Goal: Information Seeking & Learning: Understand process/instructions

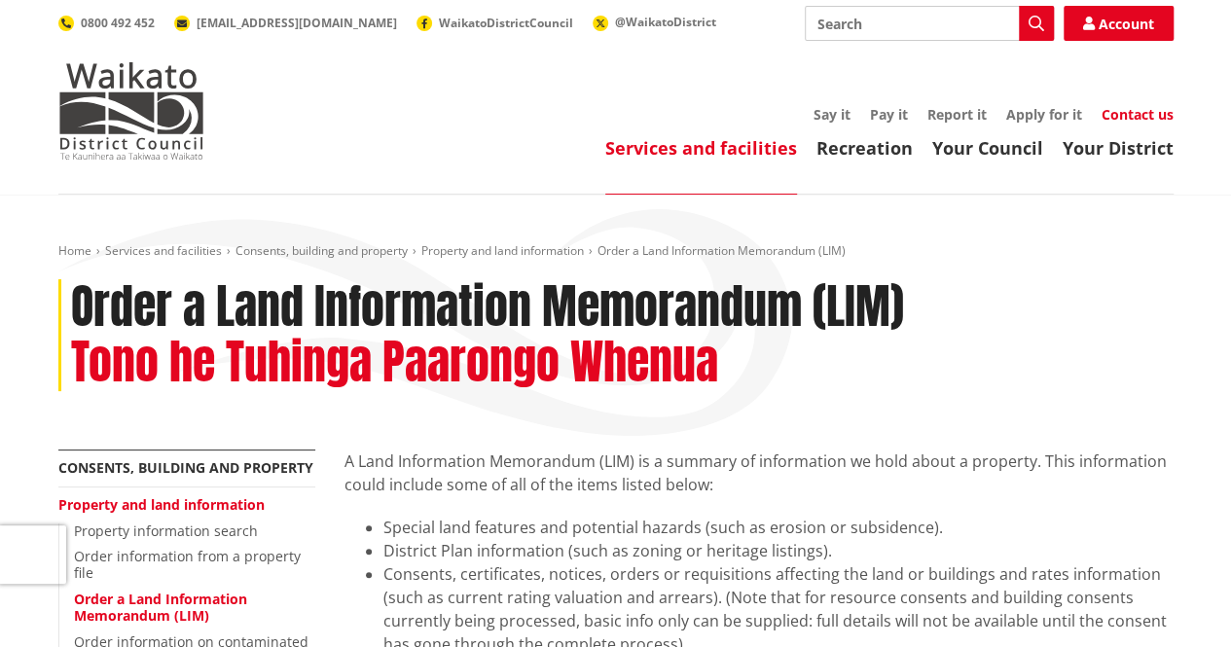
click at [1129, 115] on link "Contact us" at bounding box center [1137, 114] width 72 height 18
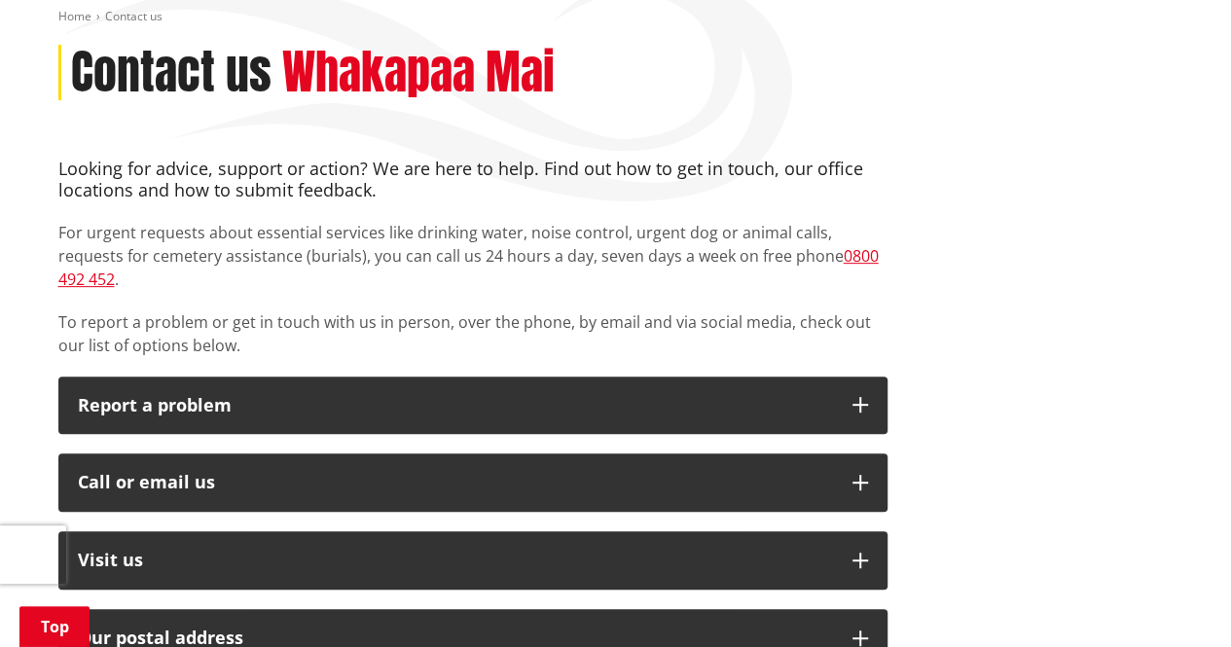
scroll to position [235, 0]
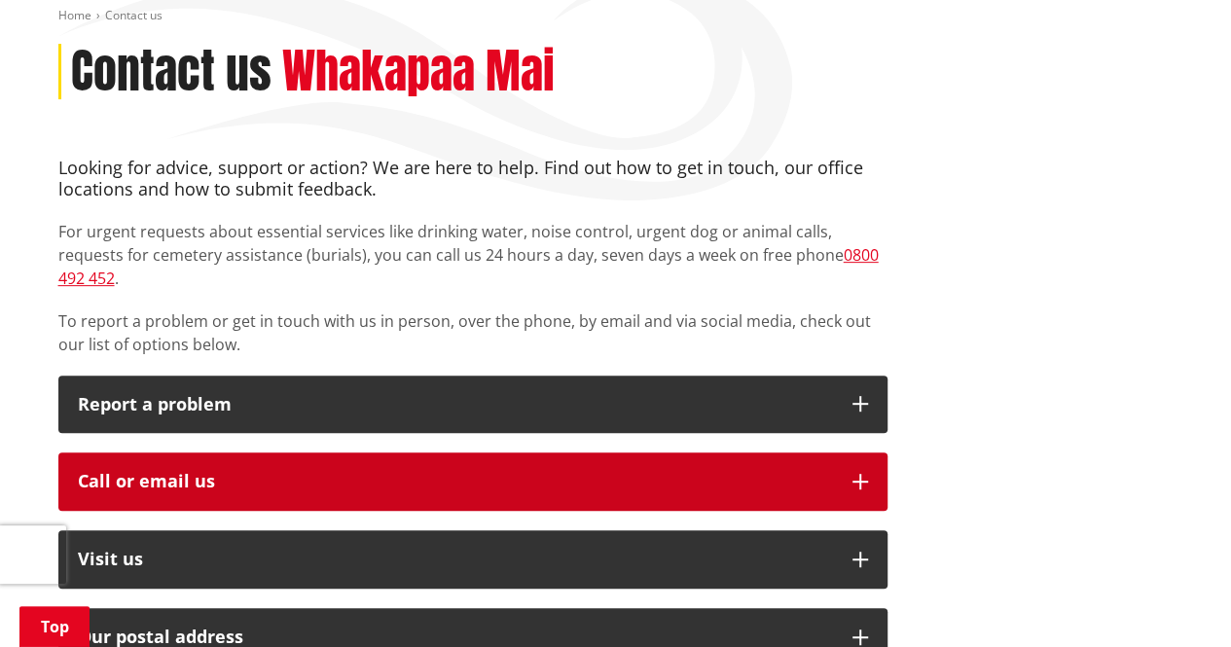
click at [760, 470] on button "Call or email us" at bounding box center [472, 481] width 829 height 58
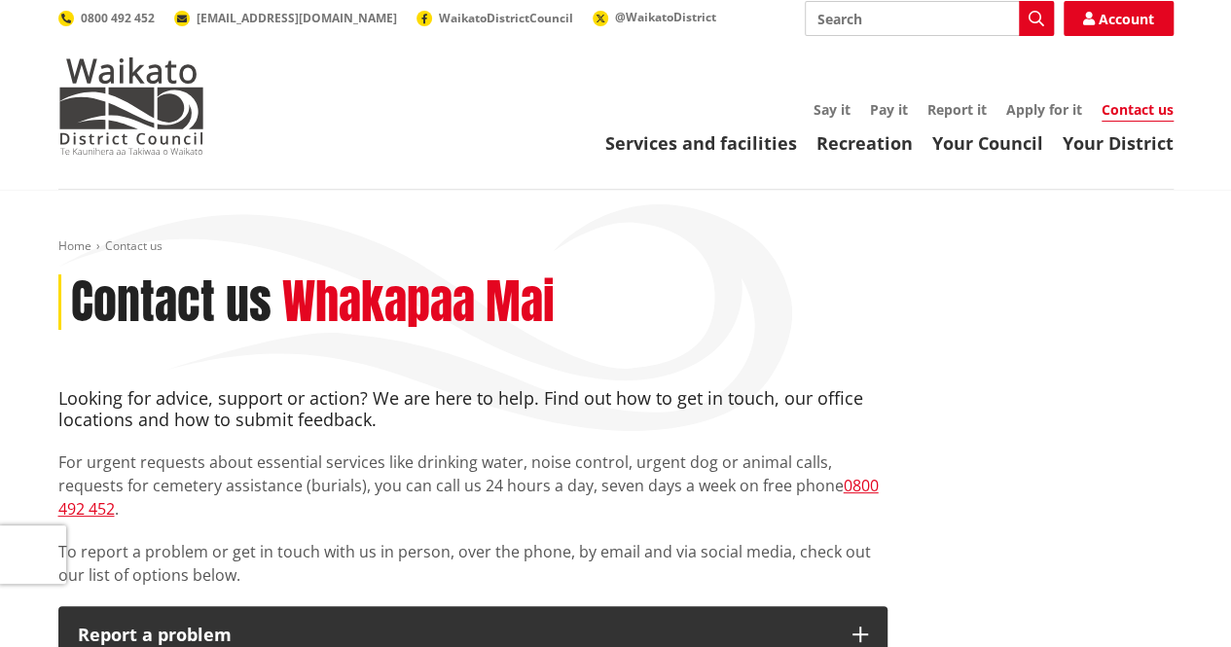
scroll to position [0, 0]
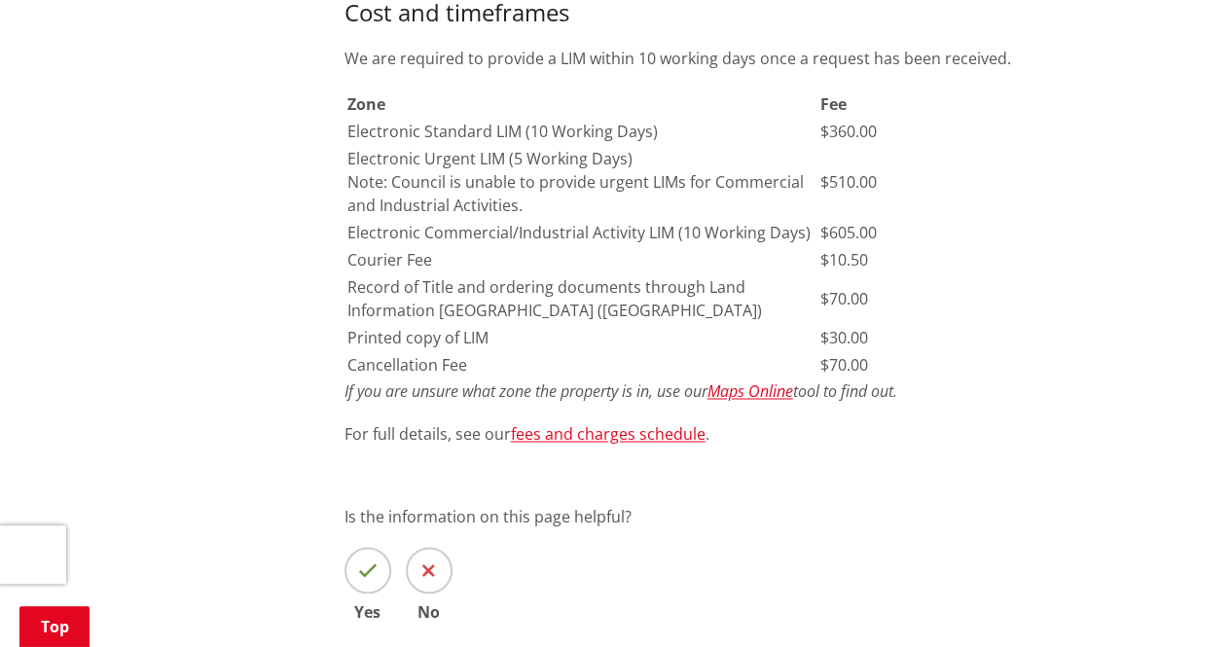
scroll to position [1404, 0]
click at [759, 386] on em "Maps Online" at bounding box center [750, 389] width 86 height 21
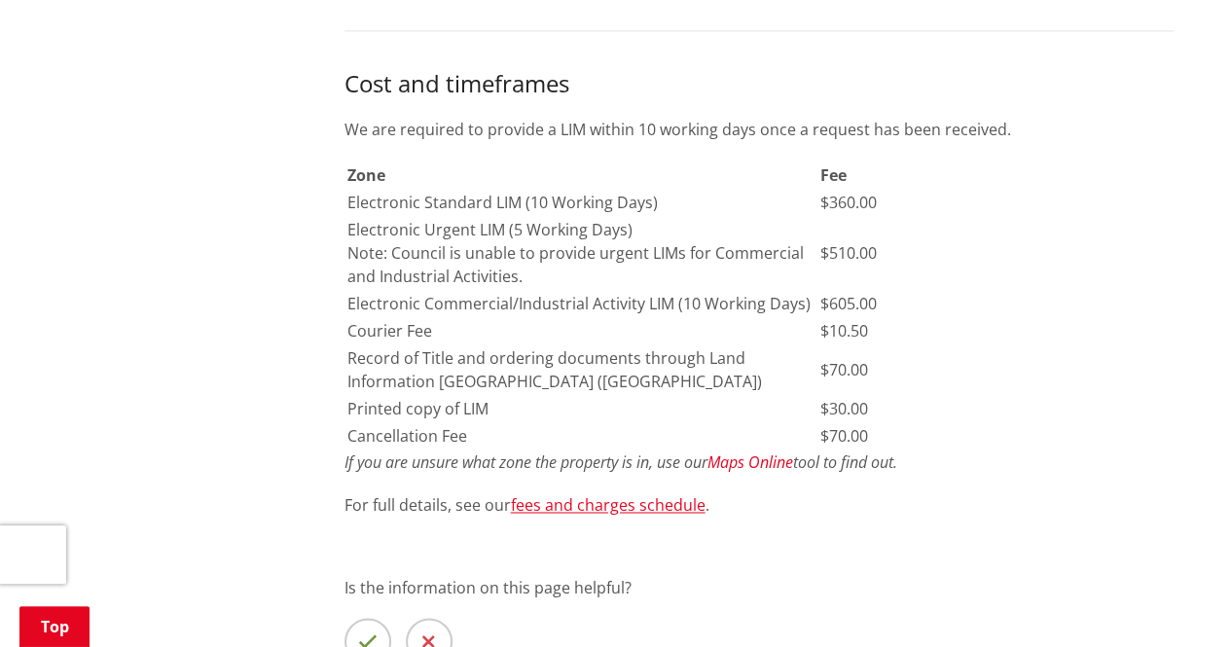
scroll to position [1331, 0]
click at [634, 507] on link "fees and charges schedule" at bounding box center [608, 505] width 195 height 21
